Goal: Find specific page/section: Find specific page/section

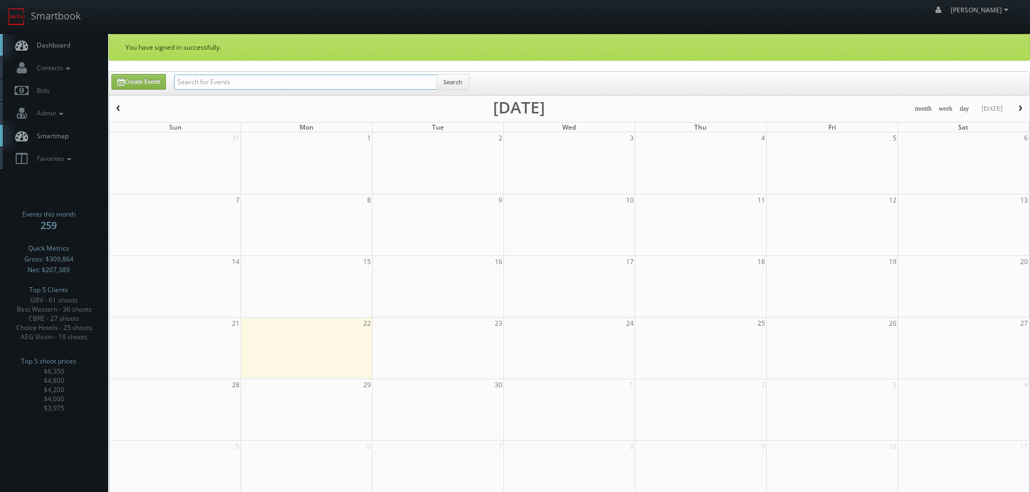
click at [372, 82] on input "text" at bounding box center [305, 82] width 263 height 15
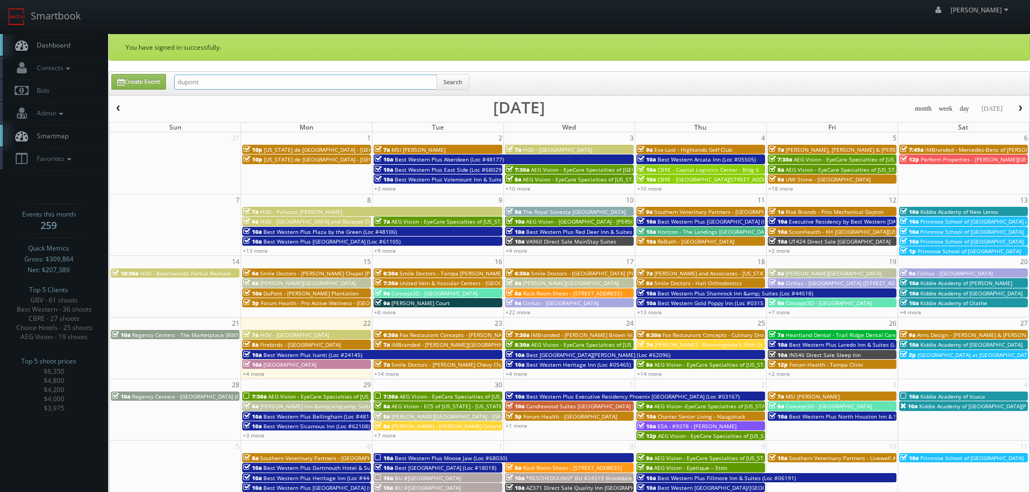
type input "dupont"
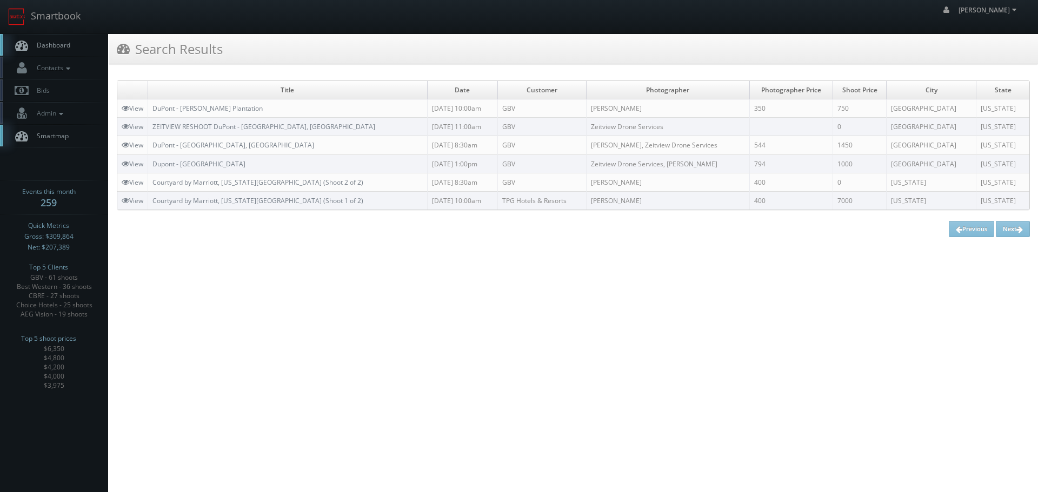
copy link "DuPont - [PERSON_NAME] Plantation"
drag, startPoint x: 301, startPoint y: 106, endPoint x: 152, endPoint y: 106, distance: 148.1
click at [152, 106] on td "DuPont - [PERSON_NAME] Plantation" at bounding box center [287, 108] width 279 height 18
drag, startPoint x: 65, startPoint y: 25, endPoint x: 97, endPoint y: 31, distance: 32.4
click at [65, 25] on link "Smartbook" at bounding box center [44, 17] width 89 height 34
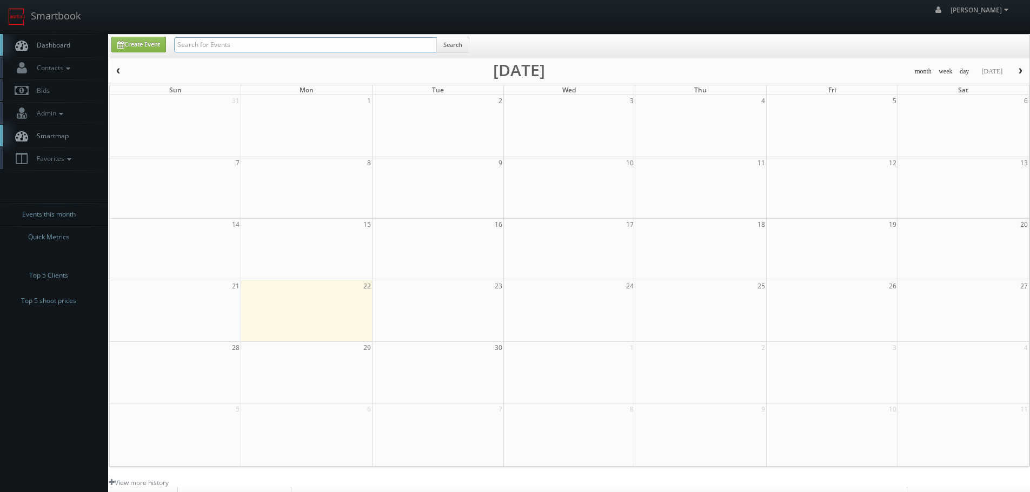
click at [261, 39] on input "text" at bounding box center [305, 44] width 263 height 15
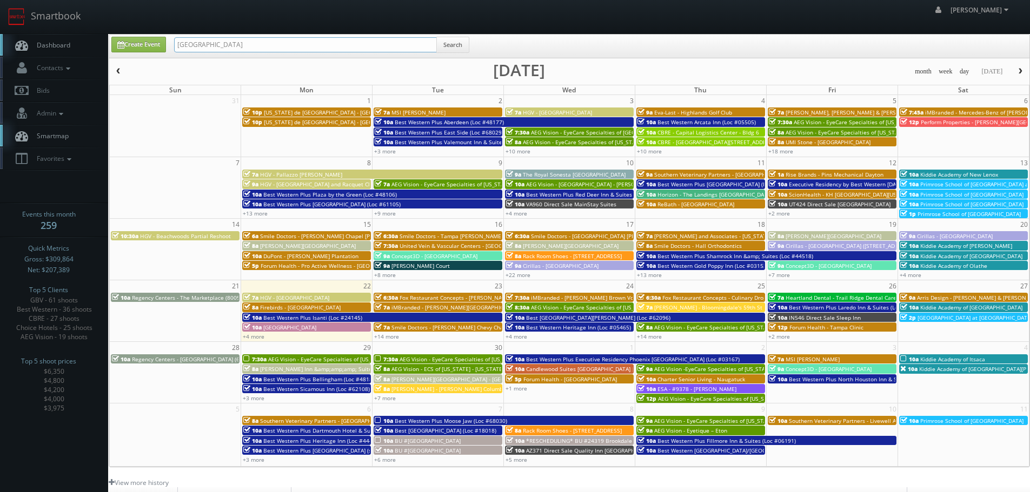
type input "portland state"
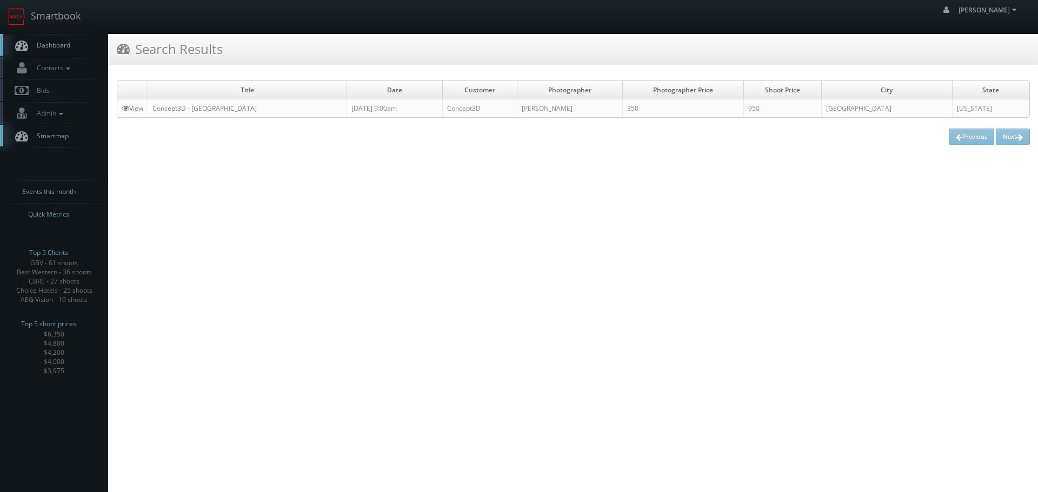
copy link "Concept3D - [GEOGRAPHIC_DATA]"
drag, startPoint x: 290, startPoint y: 107, endPoint x: 154, endPoint y: 113, distance: 136.9
click at [154, 113] on td "Concept3D - Portland State University" at bounding box center [247, 108] width 199 height 18
click at [74, 18] on link "Smartbook" at bounding box center [44, 17] width 89 height 34
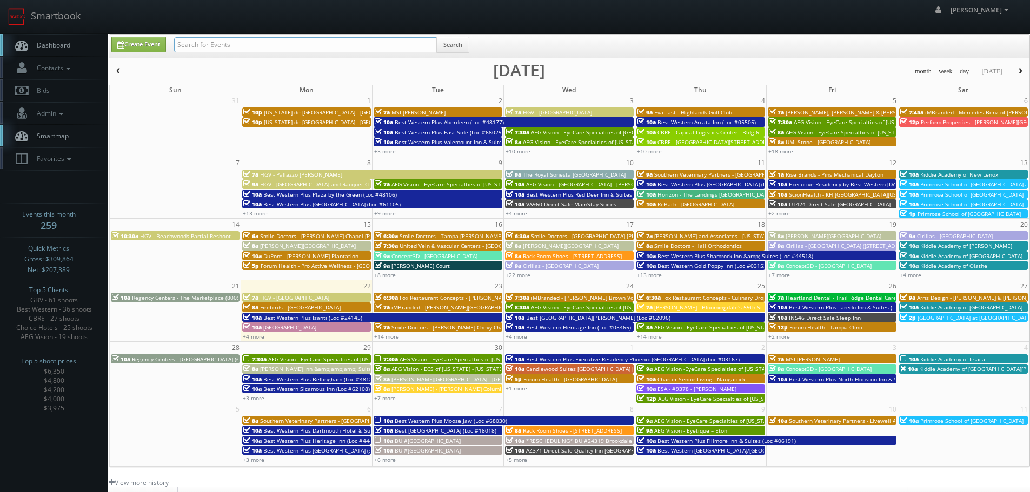
click at [283, 44] on input "text" at bounding box center [305, 44] width 263 height 15
type input "wesley court"
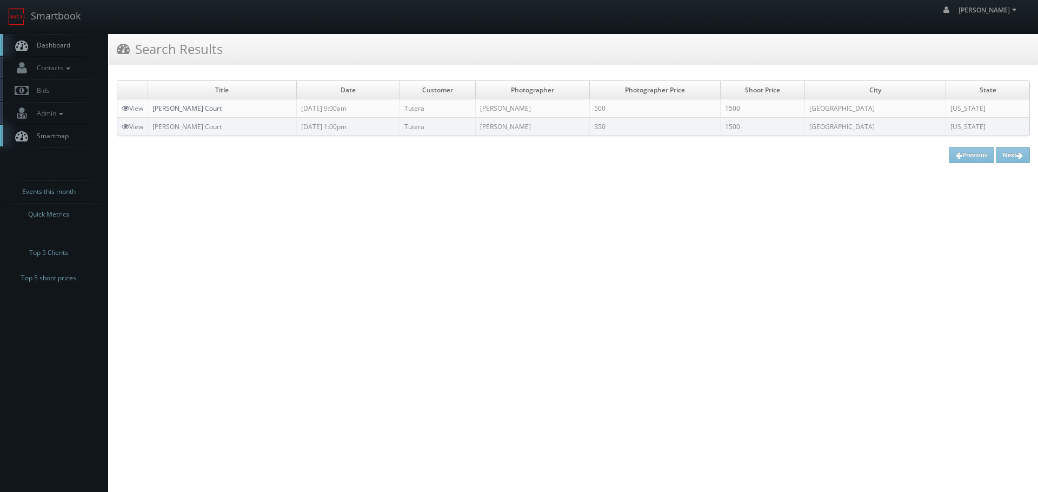
copy link "[PERSON_NAME] Court"
drag, startPoint x: 247, startPoint y: 110, endPoint x: 155, endPoint y: 111, distance: 92.4
click at [155, 111] on td "[PERSON_NAME] Court" at bounding box center [222, 108] width 149 height 18
click at [69, 16] on link "Smartbook" at bounding box center [44, 17] width 89 height 34
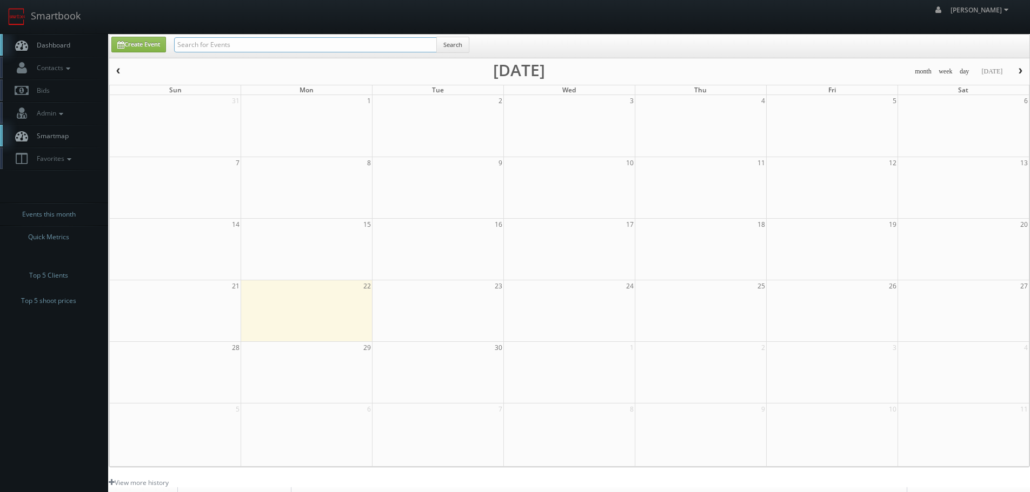
click at [295, 50] on input "text" at bounding box center [305, 44] width 263 height 15
type input "brownsburg"
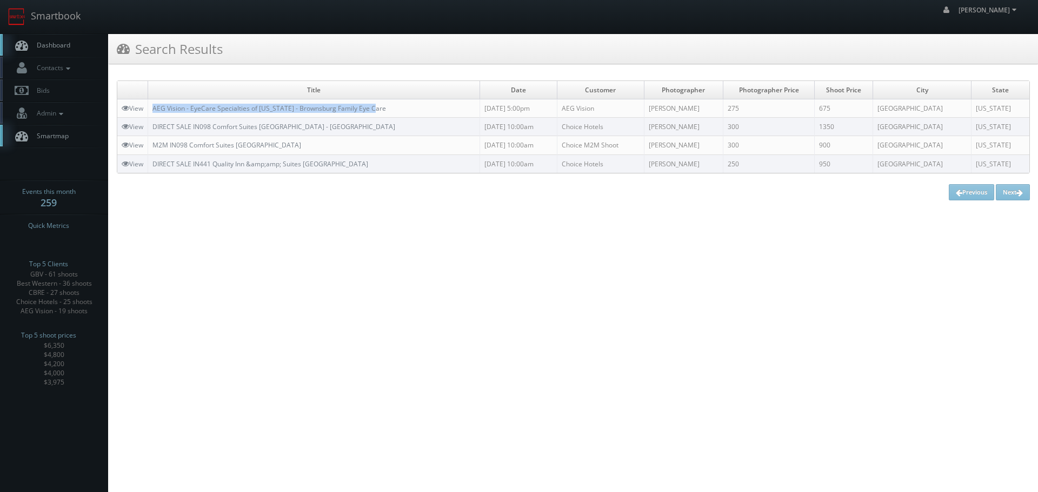
copy link "AEG Vision - EyeCare Specialties of [US_STATE] - Brownsburg Family Eye Care"
drag, startPoint x: 384, startPoint y: 109, endPoint x: 152, endPoint y: 111, distance: 232.5
click at [152, 111] on td "AEG Vision - EyeCare Specialties of Indiana - Brownsburg Family Eye Care" at bounding box center [314, 108] width 332 height 18
click at [53, 21] on link "Smartbook" at bounding box center [44, 17] width 89 height 34
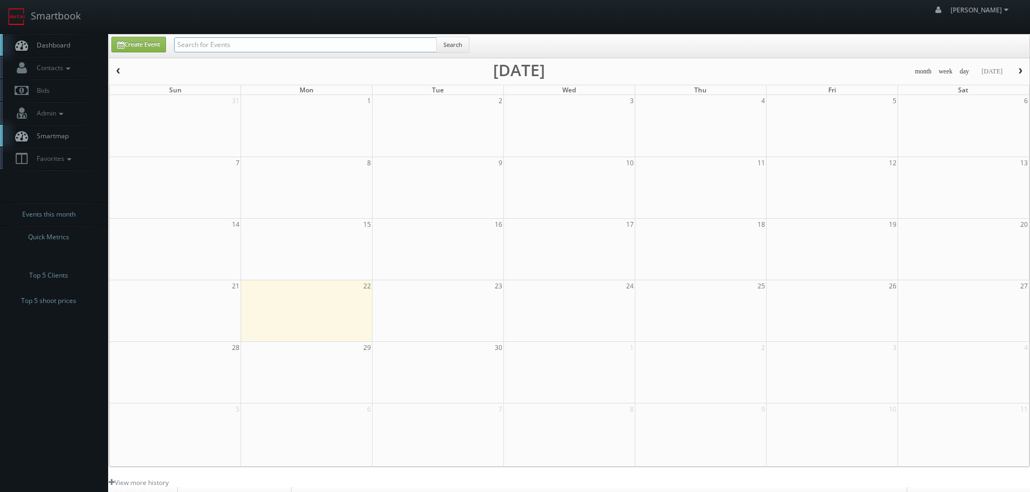
drag, startPoint x: 0, startPoint y: 0, endPoint x: 275, endPoint y: 49, distance: 278.9
click at [271, 47] on input "text" at bounding box center [305, 44] width 263 height 15
type input "cirilla"
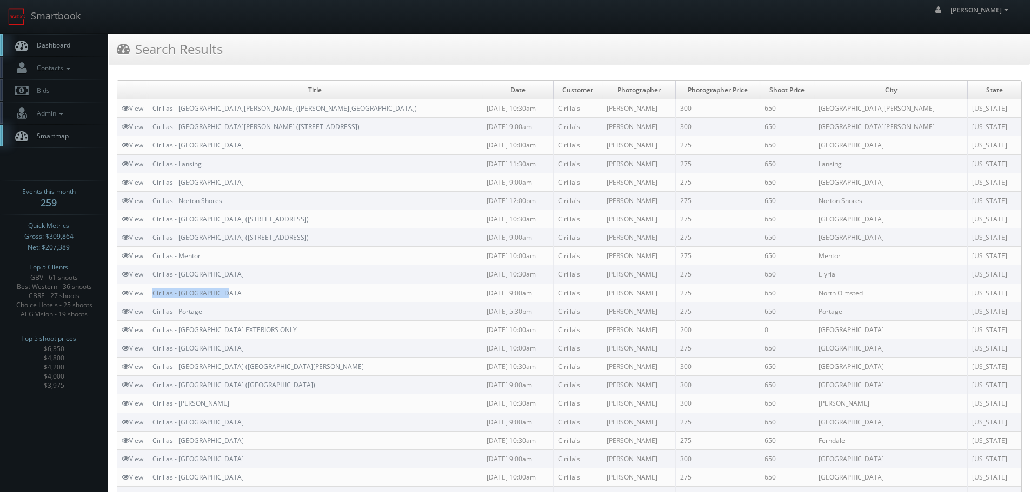
copy link "Cirillas - North Olmsted"
drag, startPoint x: 249, startPoint y: 292, endPoint x: 151, endPoint y: 297, distance: 98.5
click at [151, 297] on td "Cirillas - [GEOGRAPHIC_DATA]" at bounding box center [315, 293] width 334 height 18
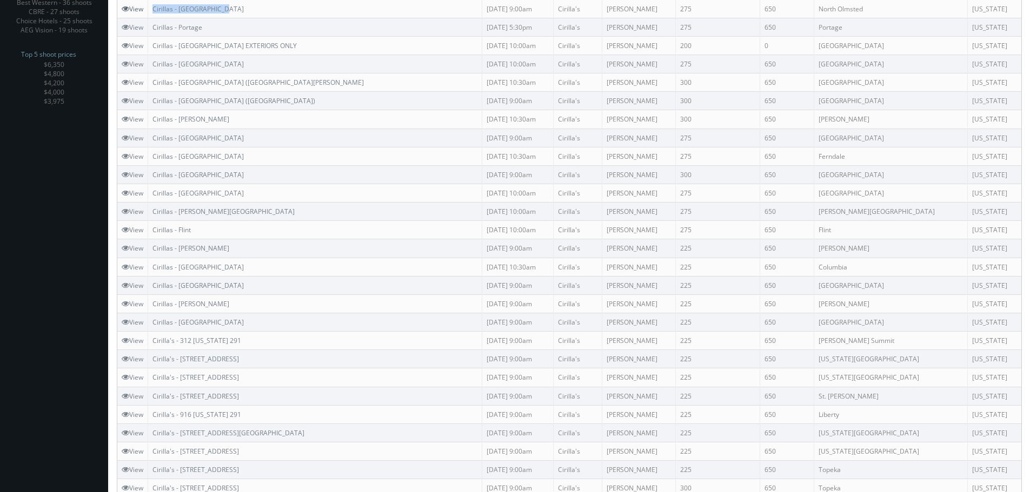
scroll to position [108, 0]
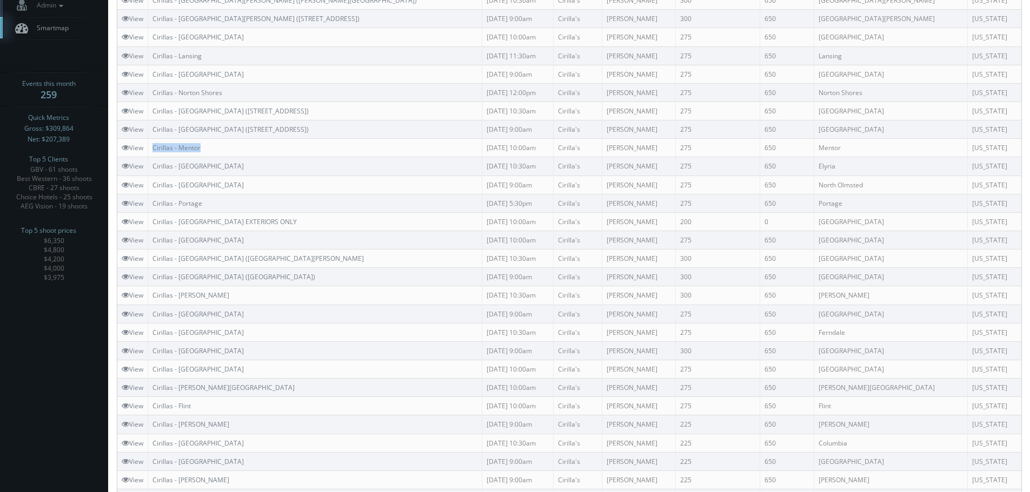
copy link "Cirillas - Mentor"
drag, startPoint x: 223, startPoint y: 148, endPoint x: 152, endPoint y: 149, distance: 70.3
click at [152, 149] on td "Cirillas - Mentor" at bounding box center [315, 148] width 334 height 18
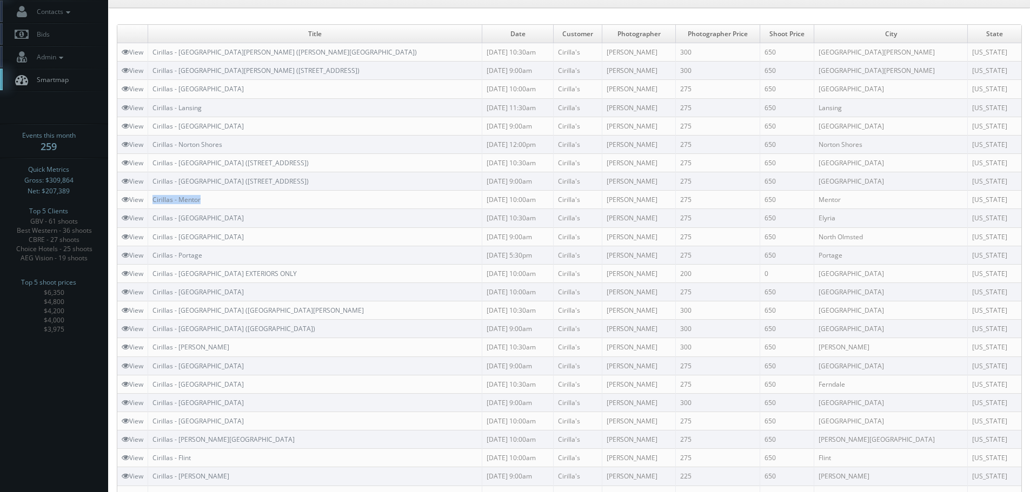
scroll to position [0, 0]
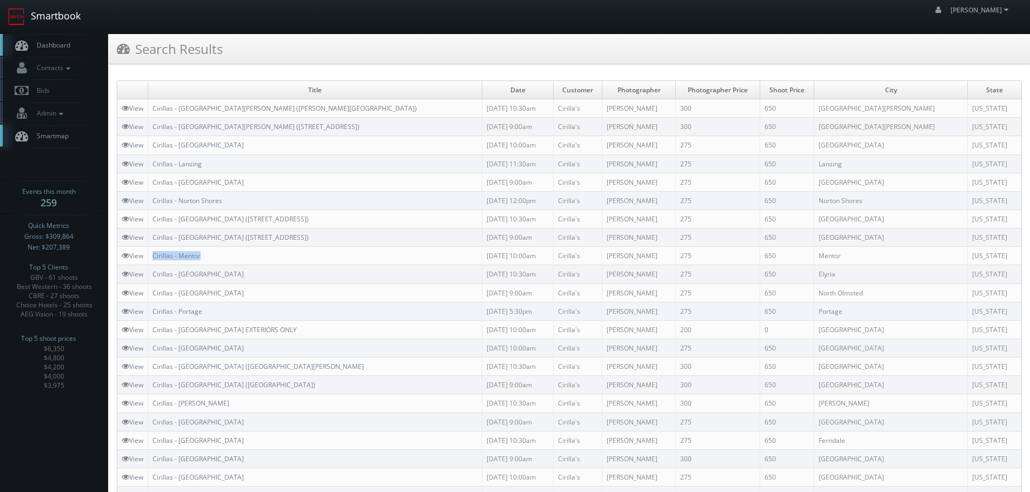
click at [50, 14] on link "Smartbook" at bounding box center [44, 17] width 89 height 34
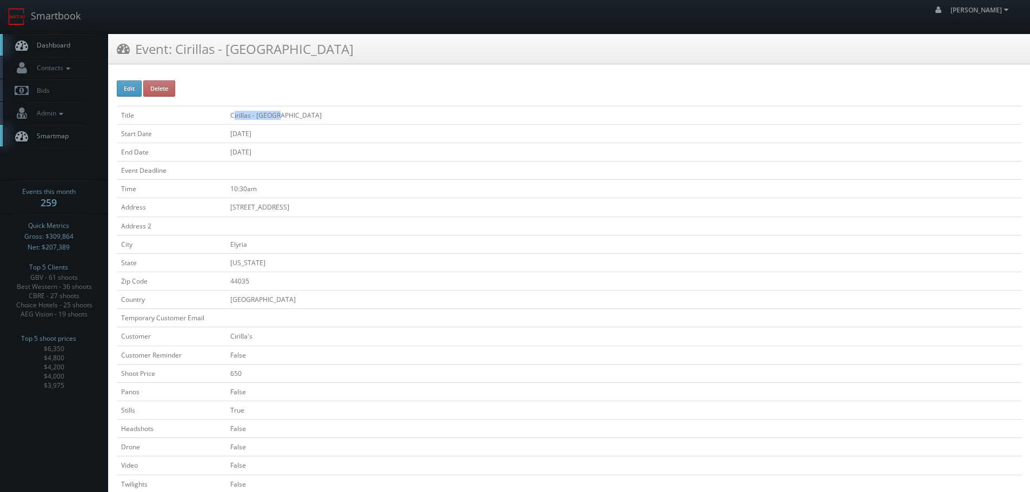
copy td "irillas - [GEOGRAPHIC_DATA]"
copy td "Cirillas - [GEOGRAPHIC_DATA]"
drag, startPoint x: 288, startPoint y: 114, endPoint x: 230, endPoint y: 115, distance: 58.4
click at [230, 115] on td "Cirillas - Elyria" at bounding box center [624, 115] width 796 height 18
copy td "Cirillas - Elyria"
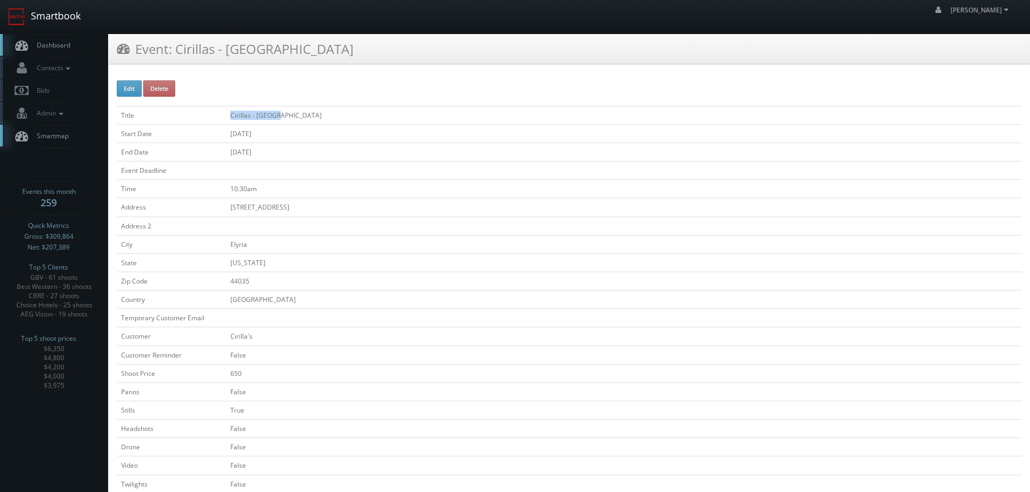
click at [60, 17] on link "Smartbook" at bounding box center [44, 17] width 89 height 34
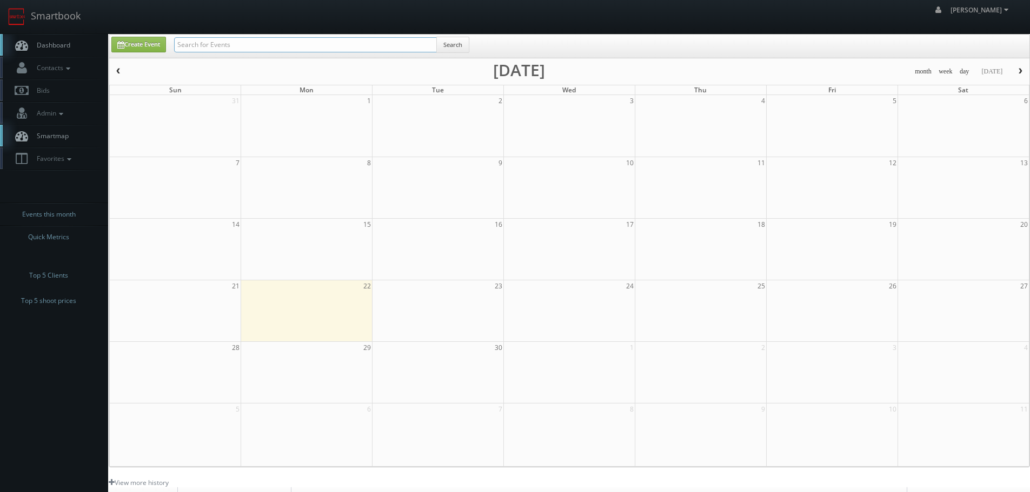
click at [308, 42] on input "text" at bounding box center [305, 44] width 263 height 15
type input "6210"
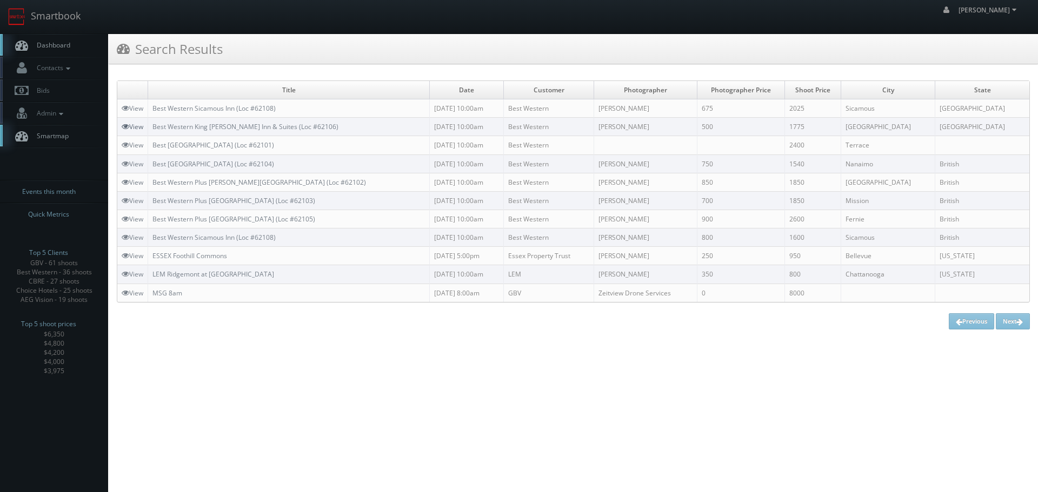
click at [137, 125] on link "View" at bounding box center [133, 126] width 22 height 9
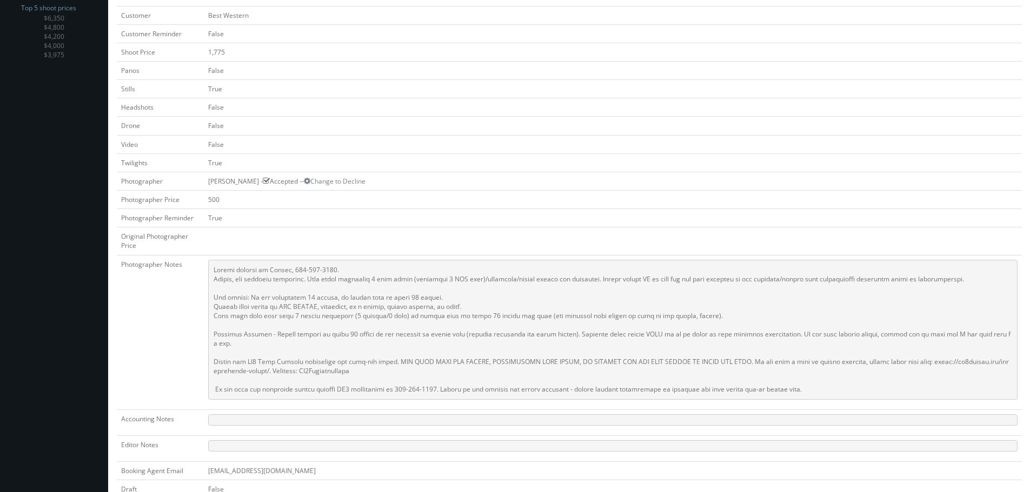
scroll to position [115, 0]
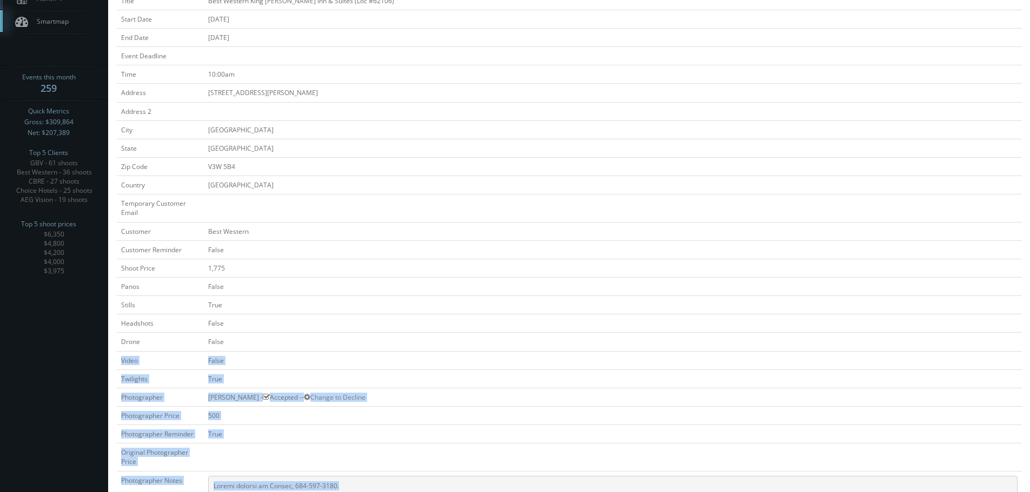
drag, startPoint x: 356, startPoint y: 488, endPoint x: 350, endPoint y: 343, distance: 144.5
click at [350, 343] on tbody "Title Best Western King [PERSON_NAME] Inn & Suites (Loc #62106) Start Date [DAT…" at bounding box center [569, 449] width 905 height 917
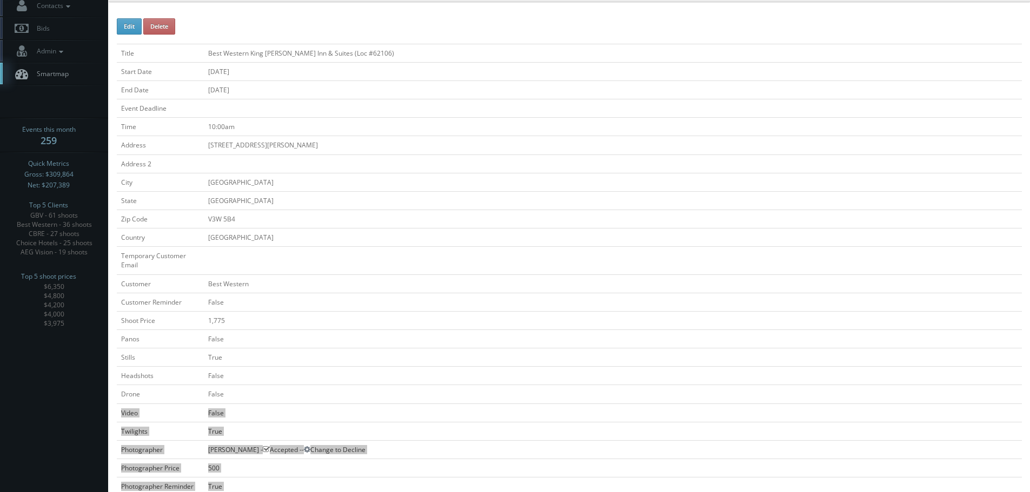
scroll to position [0, 0]
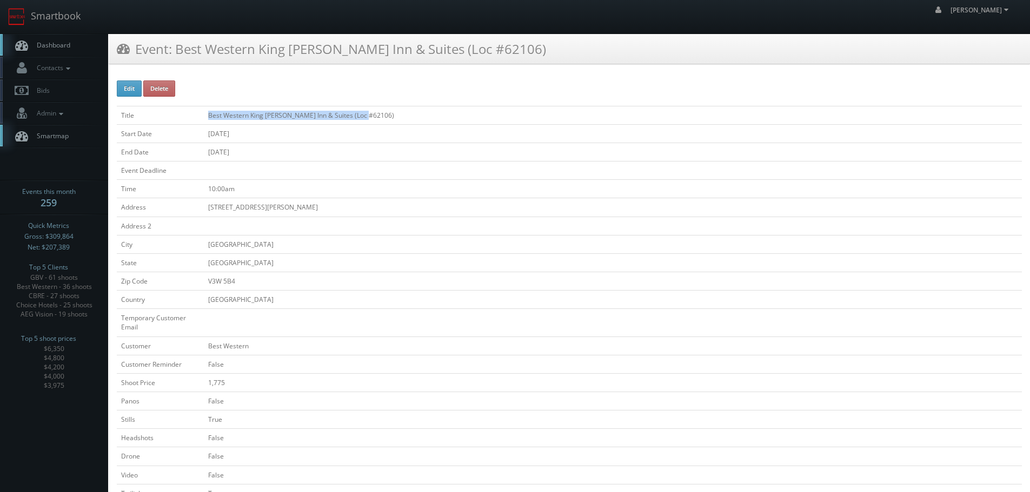
copy td "Best Western King [PERSON_NAME] Inn & Suites (Loc #62106)"
drag, startPoint x: 381, startPoint y: 111, endPoint x: 205, endPoint y: 115, distance: 175.7
click at [205, 115] on td "Best Western King [PERSON_NAME] Inn & Suites (Loc #62106)" at bounding box center [613, 115] width 818 height 18
drag, startPoint x: 68, startPoint y: 23, endPoint x: 79, endPoint y: 30, distance: 14.1
click at [68, 23] on link "Smartbook" at bounding box center [44, 17] width 89 height 34
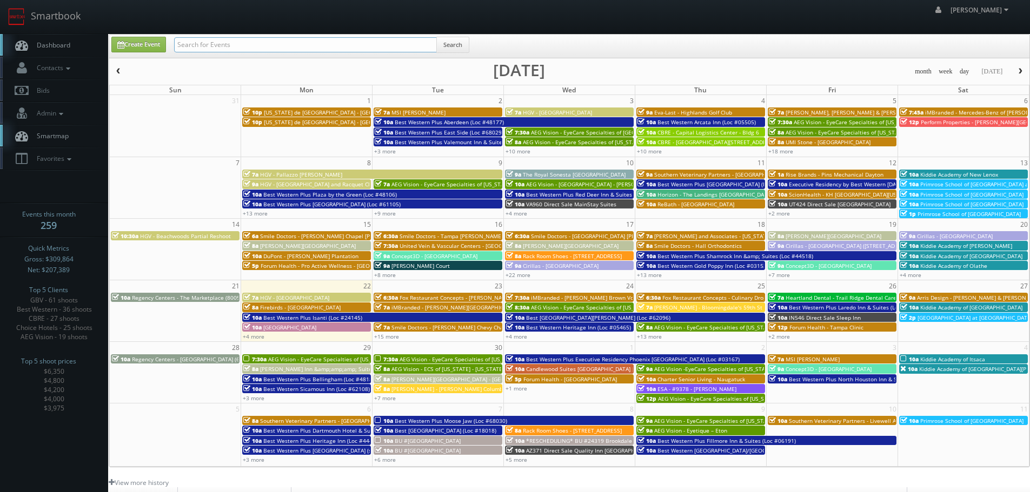
click at [215, 46] on input "text" at bounding box center [305, 44] width 263 height 15
type input "[PERSON_NAME]"
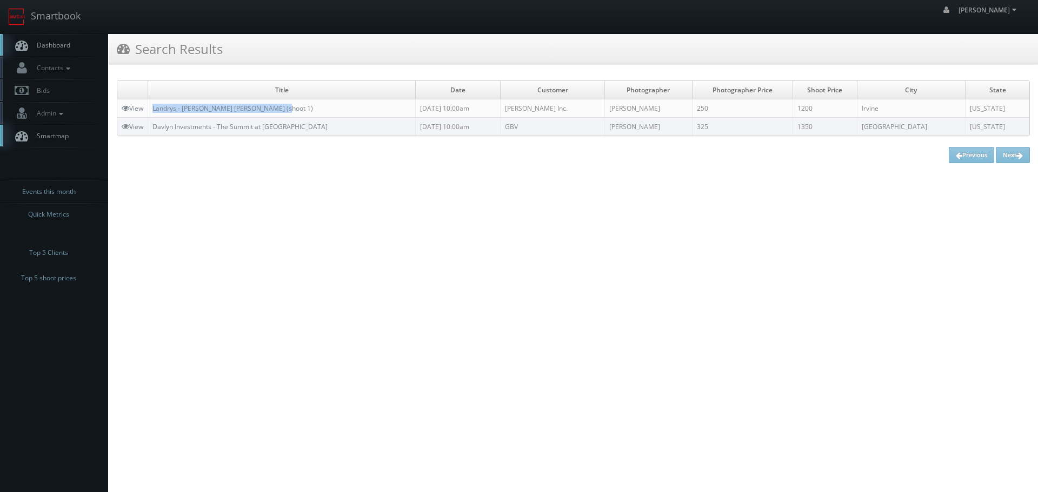
copy link "Landrys - [PERSON_NAME] [PERSON_NAME] (shoot 1)"
drag, startPoint x: 312, startPoint y: 107, endPoint x: 149, endPoint y: 110, distance: 163.3
click at [149, 110] on td "Landrys - Mastro's Irvine MAIR (shoot 1)" at bounding box center [282, 108] width 268 height 18
click at [69, 25] on link "Smartbook" at bounding box center [44, 17] width 89 height 34
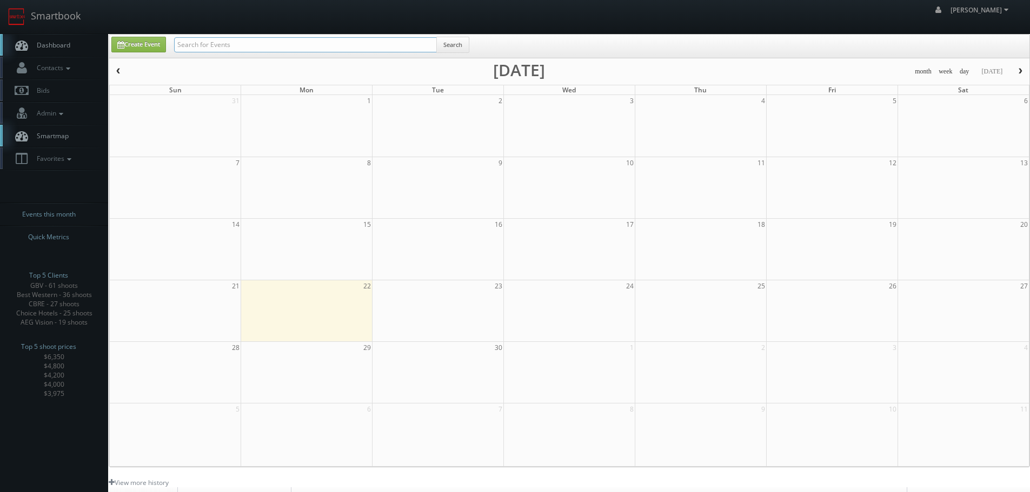
click at [222, 46] on input "text" at bounding box center [305, 44] width 263 height 15
type input "hgv"
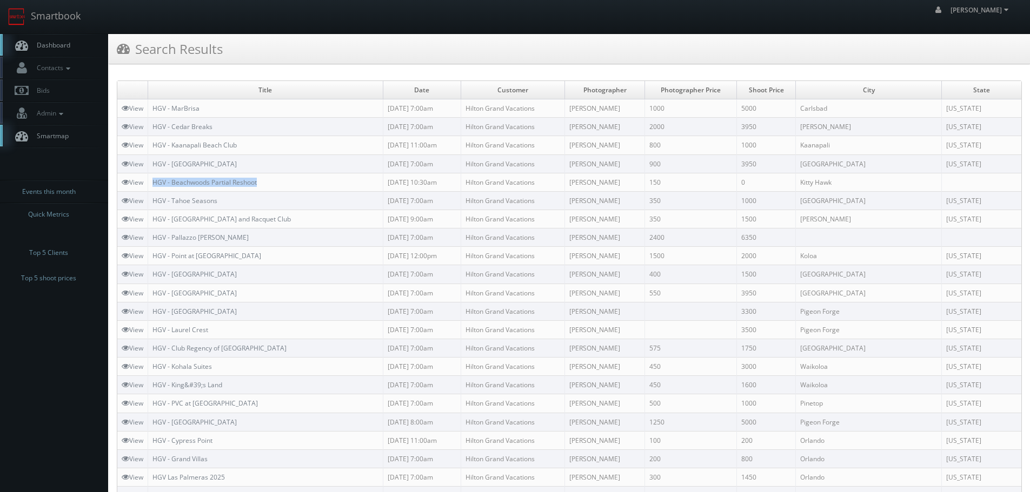
copy link "HGV - Beachwoods Partial Reshoot"
drag, startPoint x: 274, startPoint y: 187, endPoint x: 154, endPoint y: 182, distance: 120.1
click at [154, 182] on td "HGV - Beachwoods Partial Reshoot" at bounding box center [265, 182] width 235 height 18
click at [81, 14] on link "Smartbook" at bounding box center [44, 17] width 89 height 34
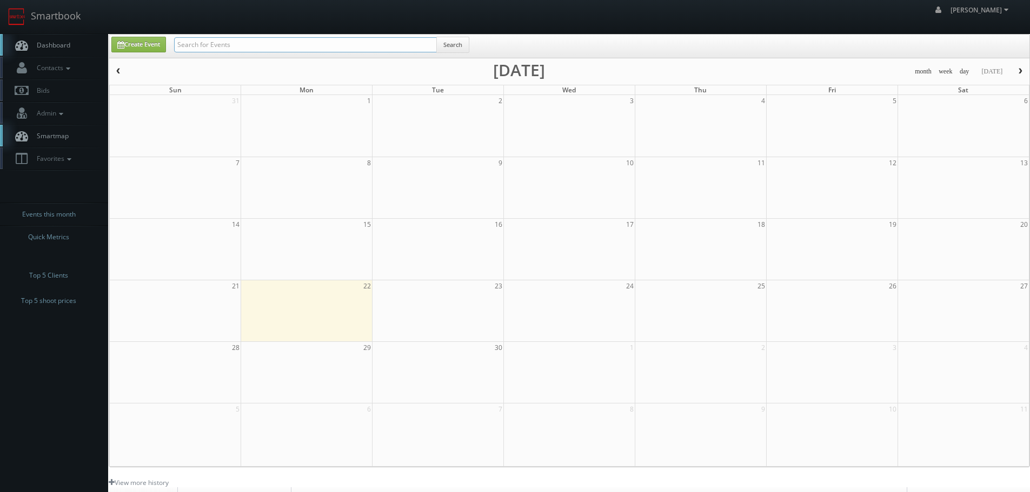
click at [198, 45] on input "text" at bounding box center [305, 44] width 263 height 15
type input "monoa"
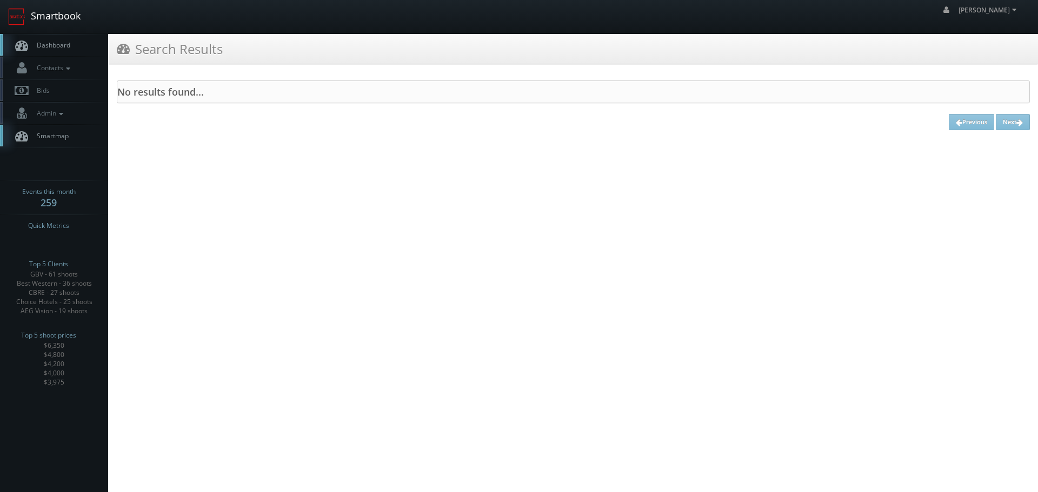
click at [63, 27] on link "Smartbook" at bounding box center [44, 17] width 89 height 34
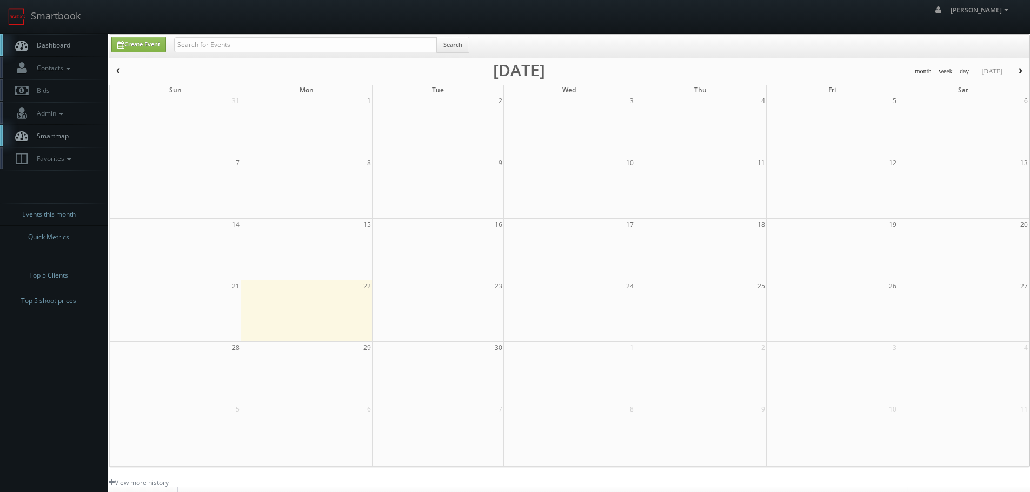
click at [202, 36] on div "Create Event Search" at bounding box center [569, 46] width 920 height 23
click at [212, 41] on input "text" at bounding box center [305, 44] width 263 height 15
type input "forum"
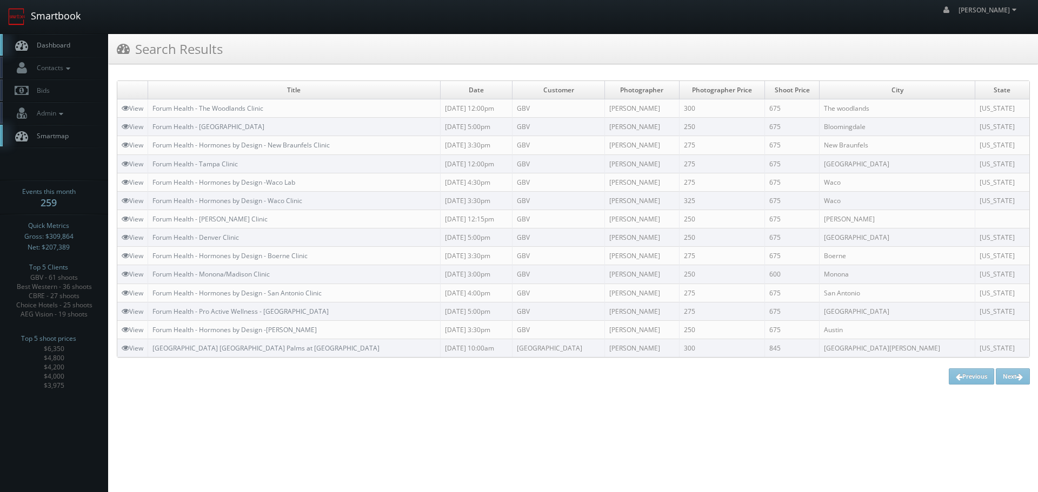
click at [72, 18] on link "Smartbook" at bounding box center [44, 17] width 89 height 34
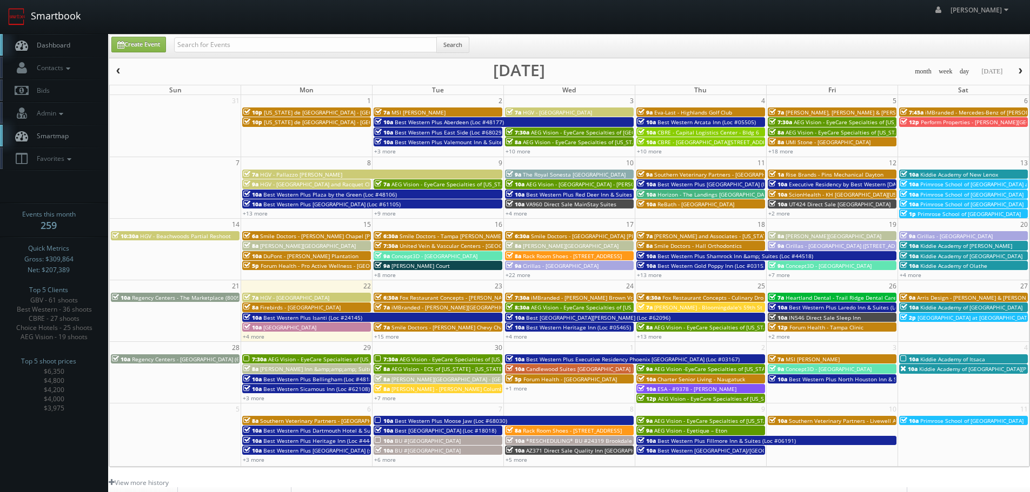
drag, startPoint x: 54, startPoint y: 15, endPoint x: 60, endPoint y: 14, distance: 6.0
click at [54, 15] on link "Smartbook" at bounding box center [44, 17] width 89 height 34
